Goal: Find specific page/section: Find specific page/section

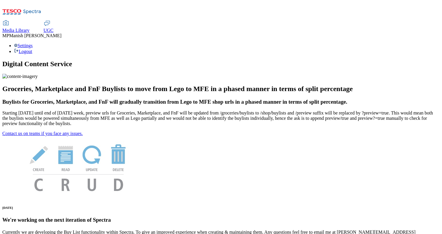
click at [30, 28] on span "Media Library" at bounding box center [15, 30] width 27 height 5
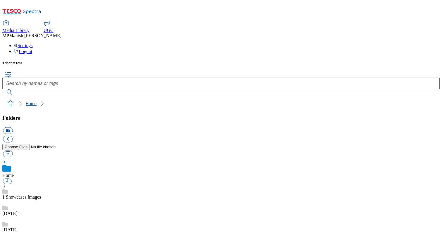
click at [26, 101] on link "Home" at bounding box center [31, 103] width 11 height 5
